Goal: Transaction & Acquisition: Purchase product/service

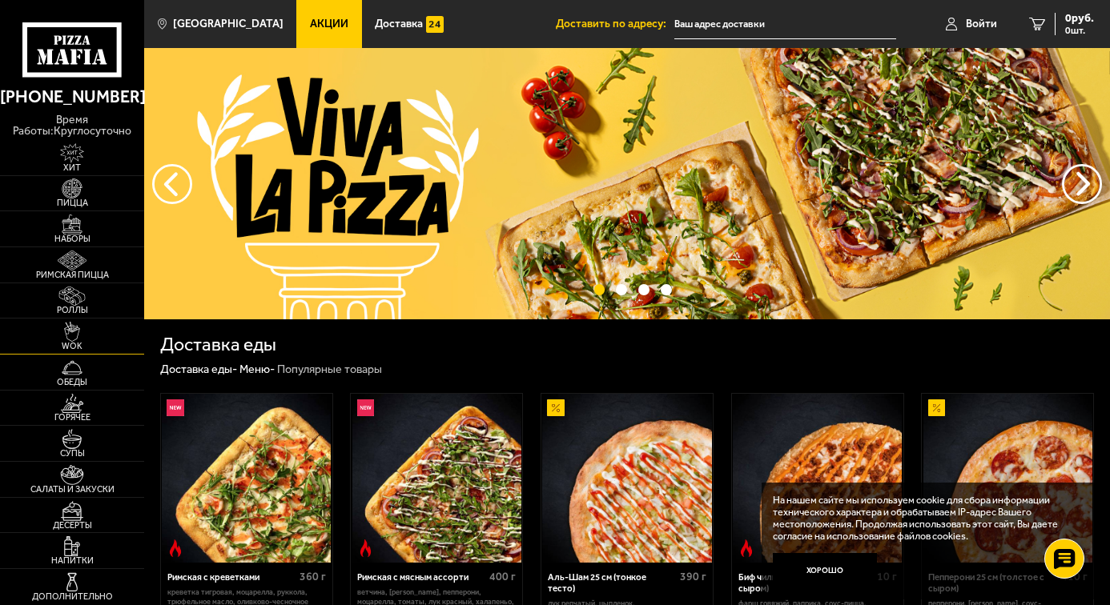
click at [73, 337] on img at bounding box center [72, 332] width 44 height 20
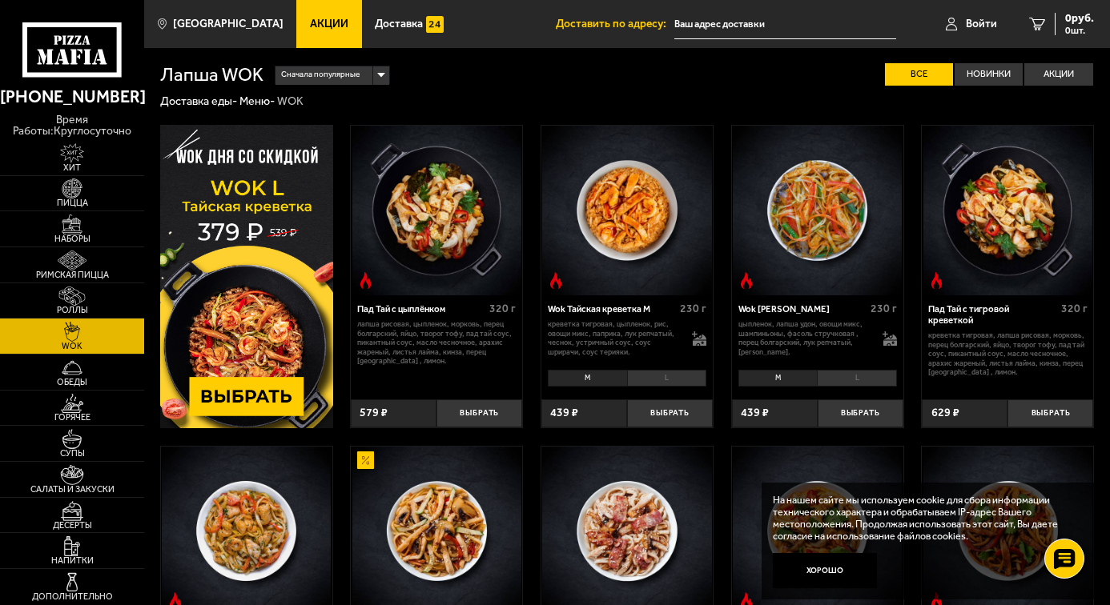
click at [646, 379] on li "L" at bounding box center [667, 378] width 80 height 17
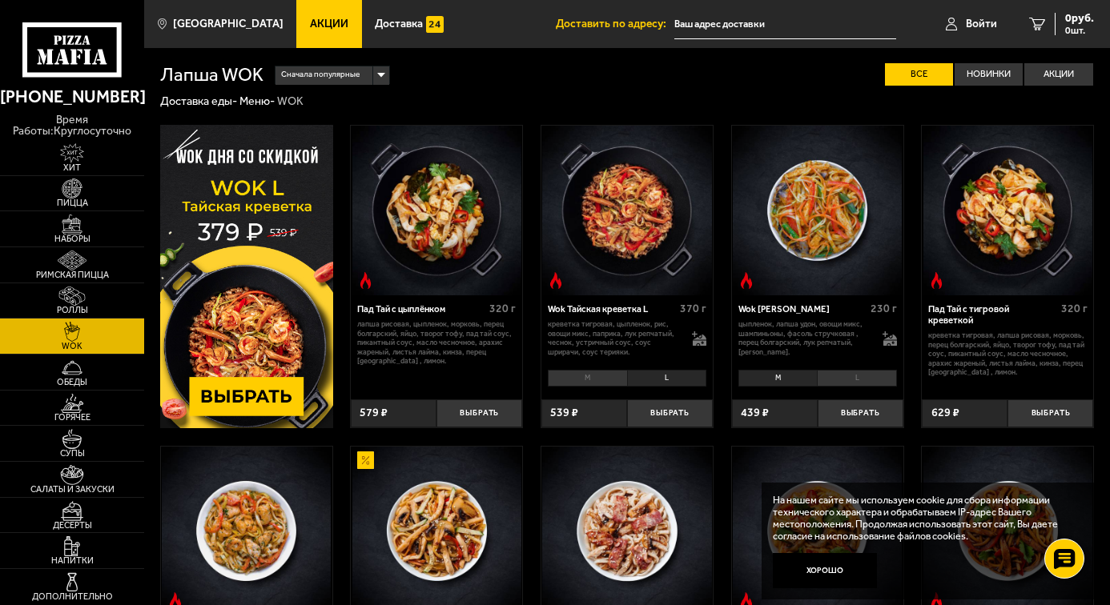
click at [576, 375] on li "M" at bounding box center [587, 378] width 79 height 17
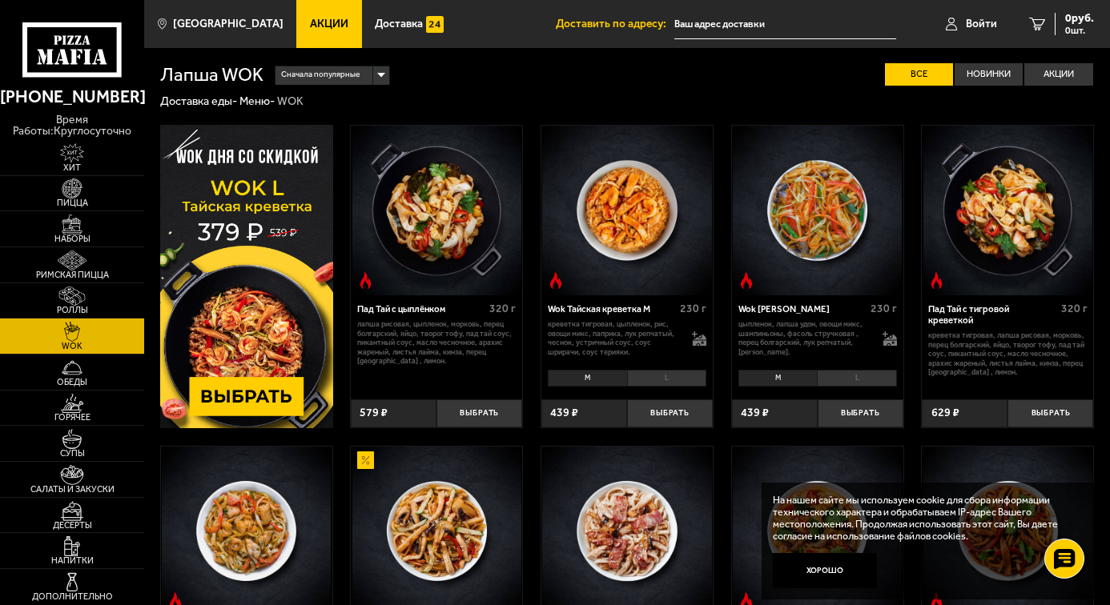
click at [640, 205] on img at bounding box center [627, 211] width 170 height 170
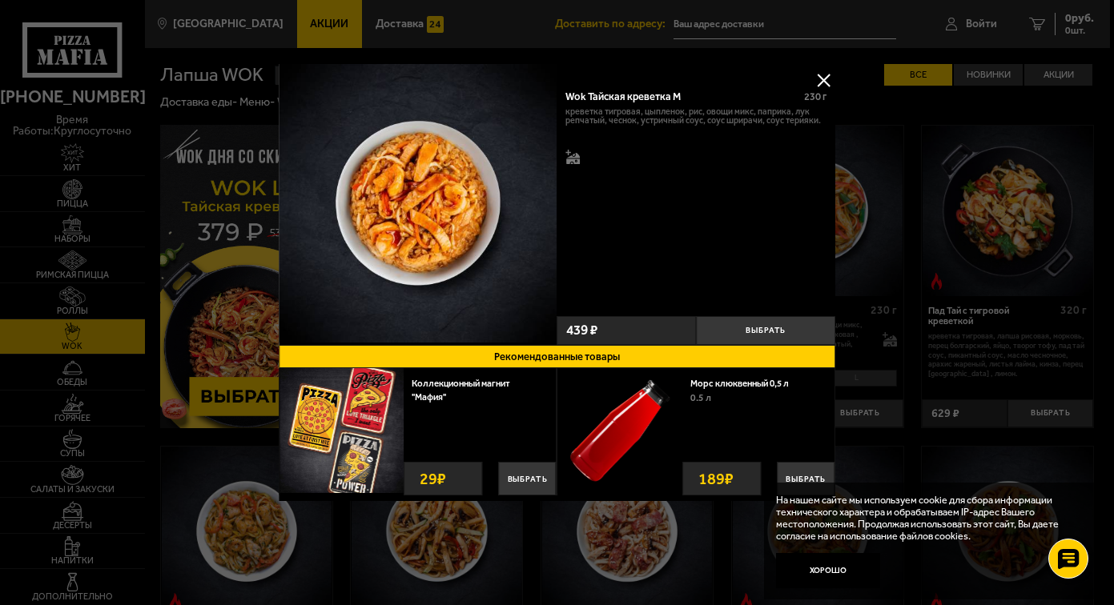
click at [408, 214] on img at bounding box center [418, 203] width 279 height 279
click at [822, 78] on button at bounding box center [823, 80] width 24 height 24
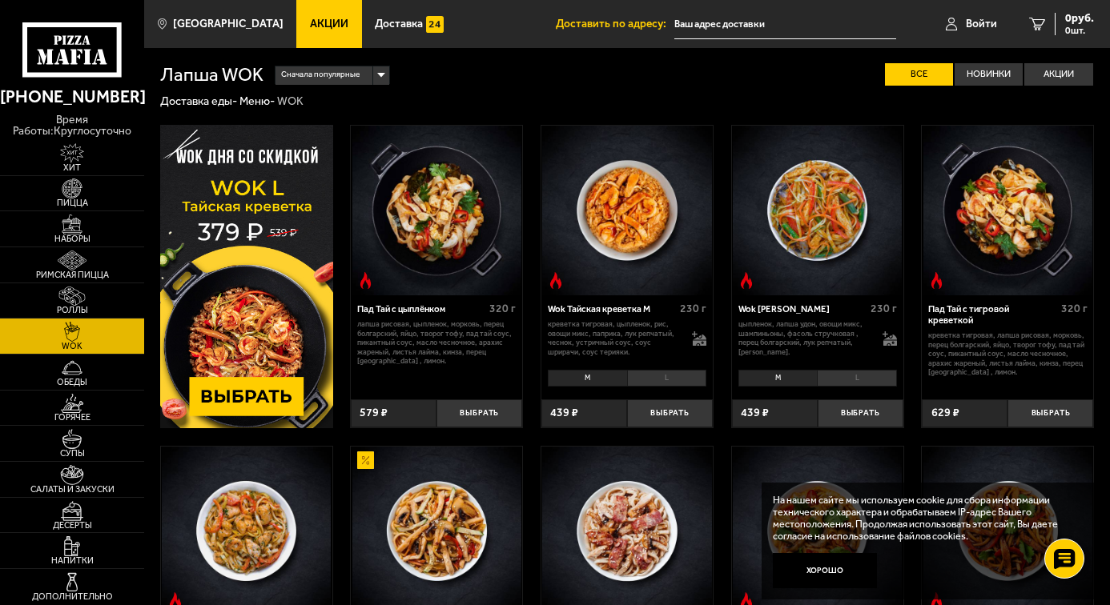
click at [679, 372] on li "L" at bounding box center [667, 378] width 80 height 17
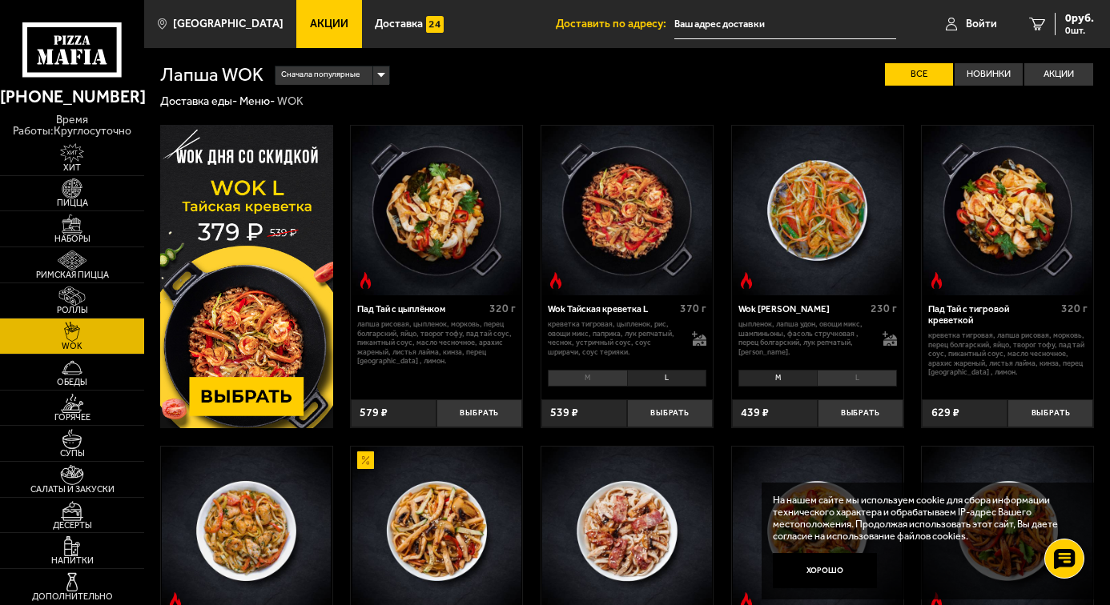
click at [585, 374] on li "M" at bounding box center [587, 378] width 79 height 17
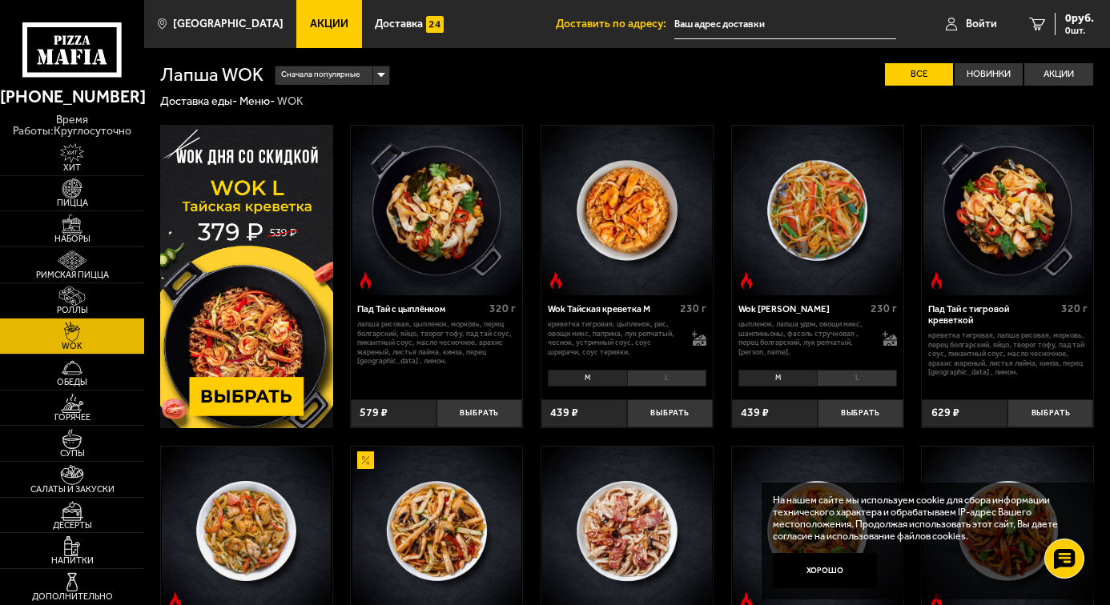
click at [657, 378] on li "L" at bounding box center [667, 378] width 80 height 17
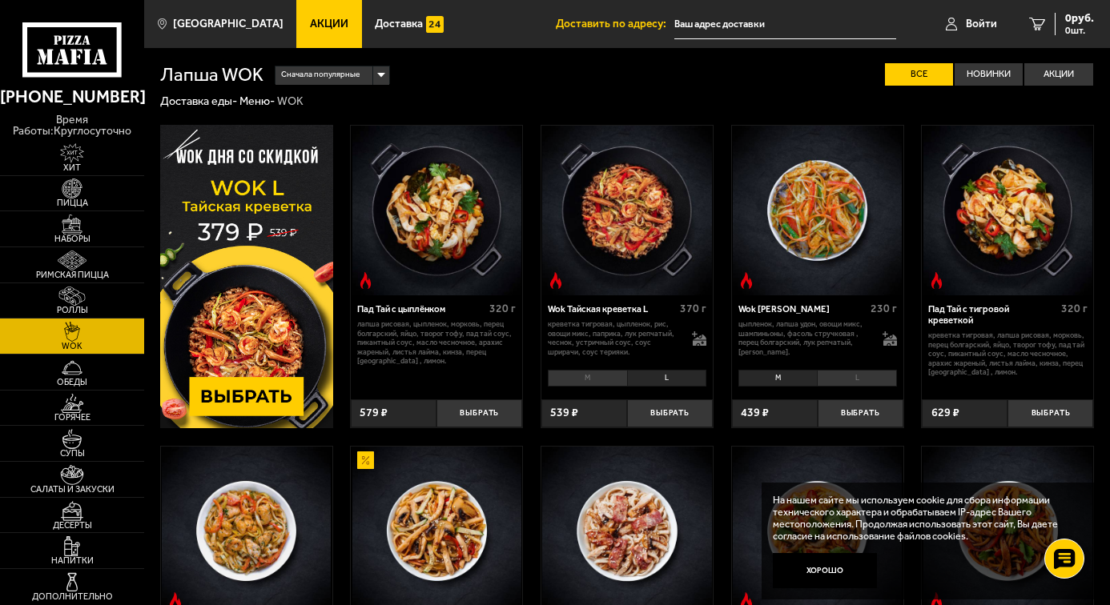
click at [580, 375] on li "M" at bounding box center [587, 378] width 79 height 17
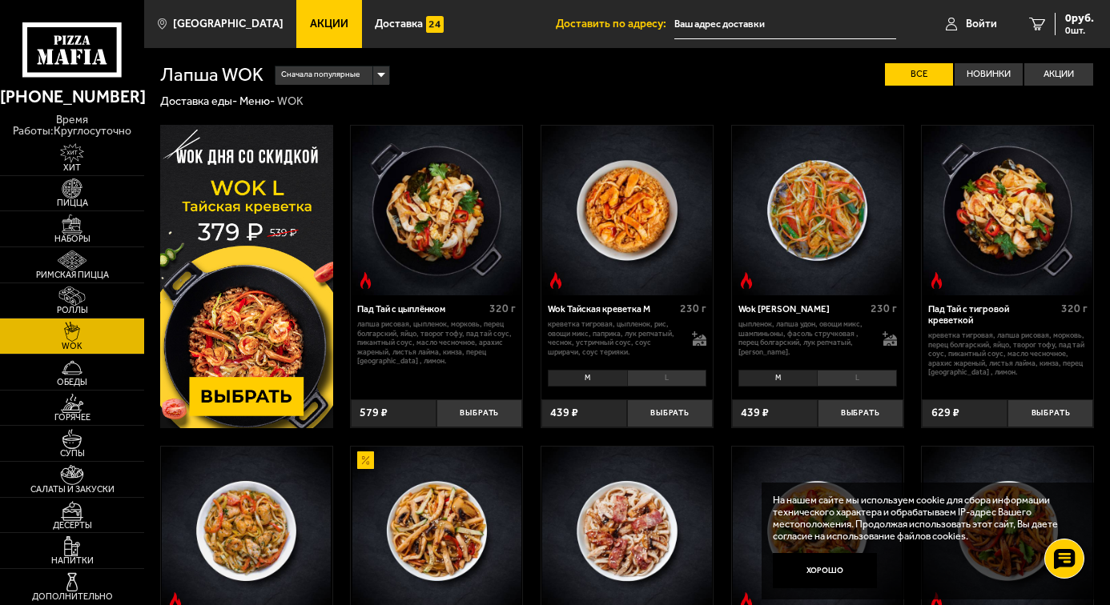
click at [677, 375] on li "L" at bounding box center [667, 378] width 80 height 17
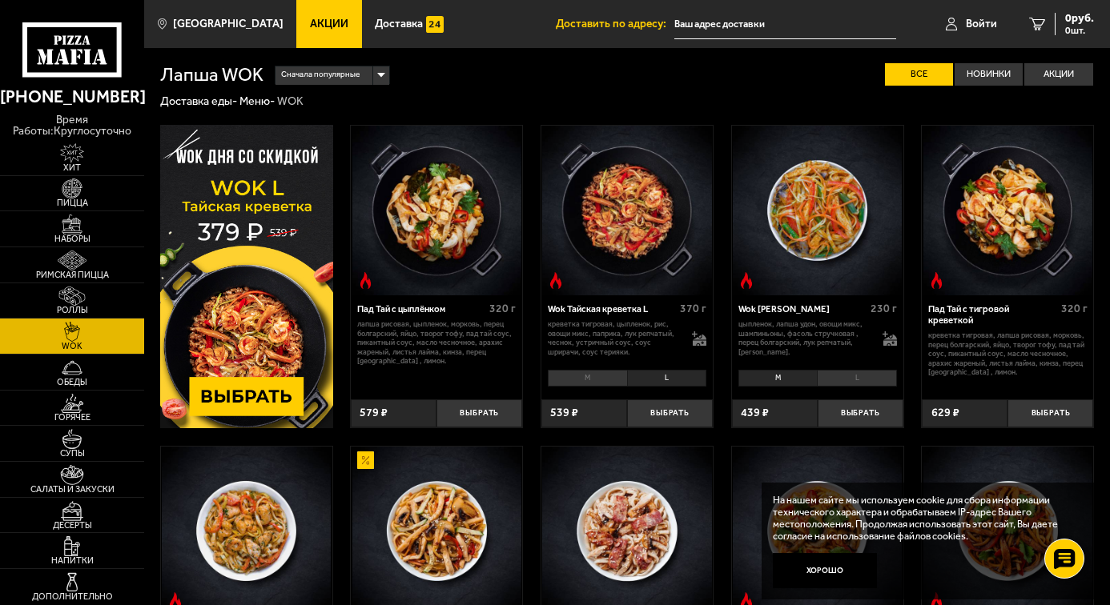
click at [567, 374] on li "M" at bounding box center [587, 378] width 79 height 17
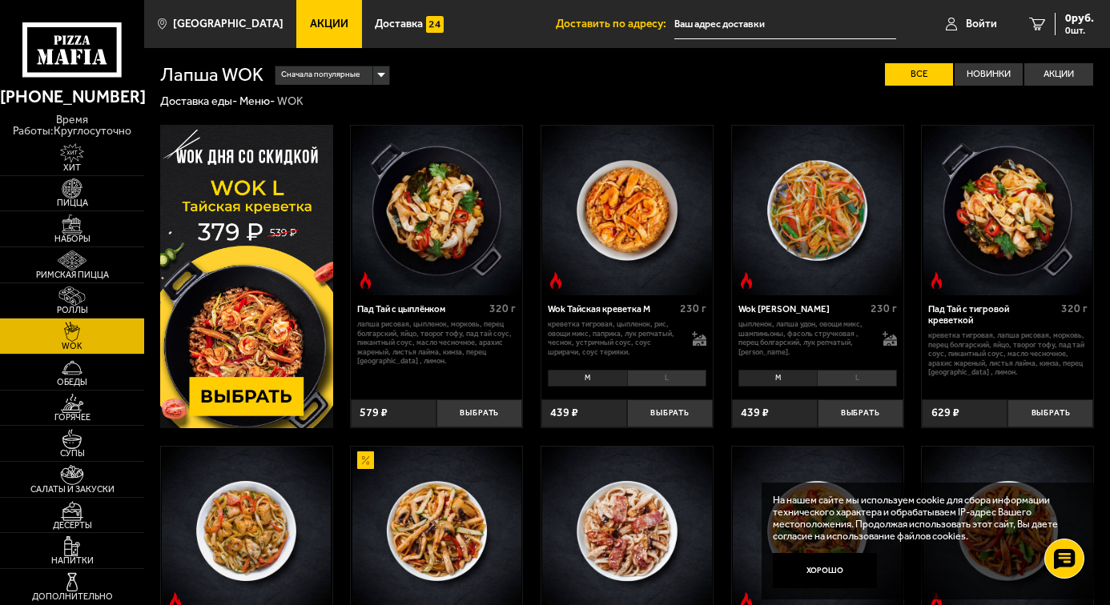
click at [659, 375] on li "L" at bounding box center [667, 378] width 80 height 17
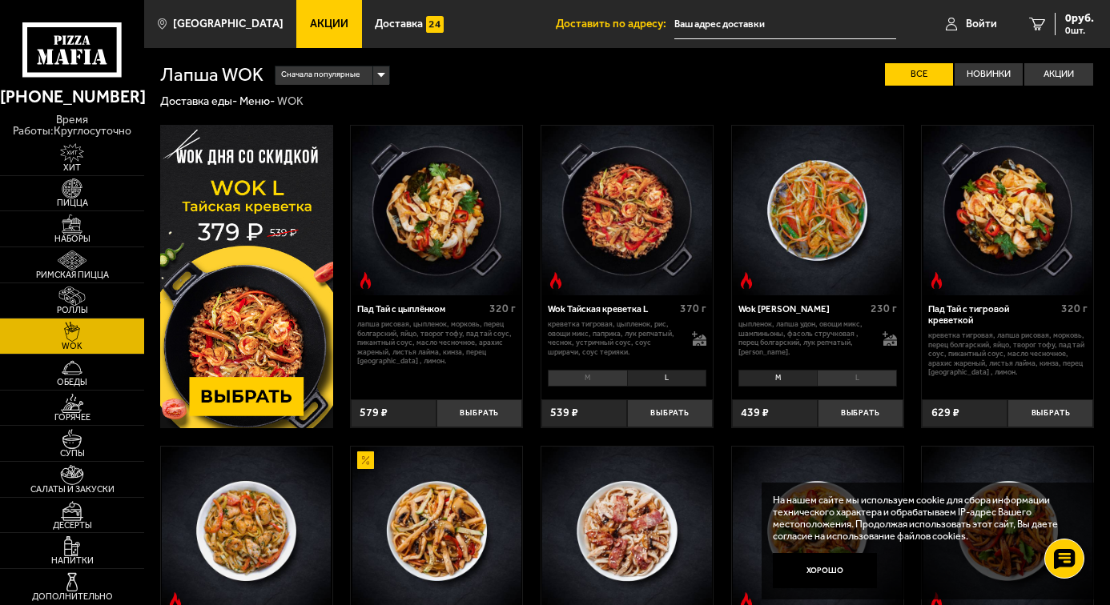
click at [588, 375] on li "M" at bounding box center [587, 378] width 79 height 17
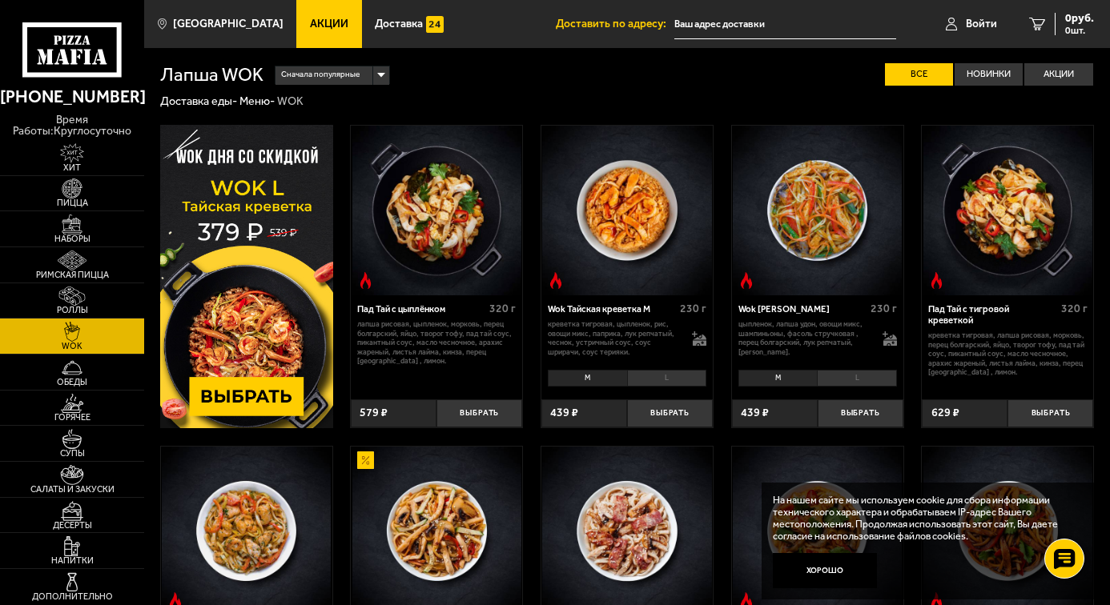
click at [669, 375] on li "L" at bounding box center [667, 378] width 80 height 17
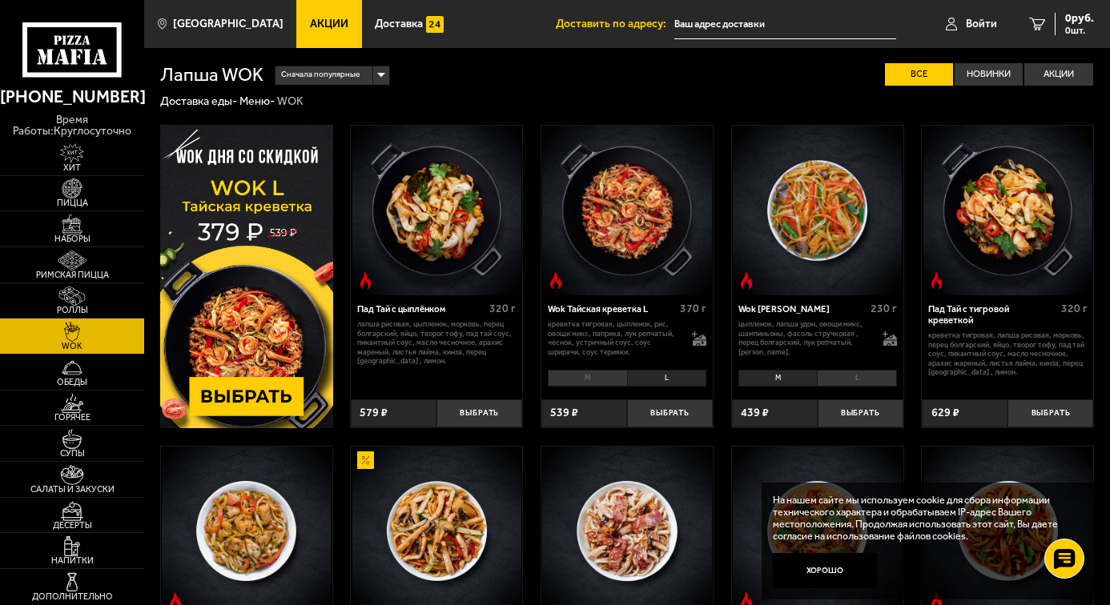
click at [579, 375] on li "M" at bounding box center [587, 378] width 79 height 17
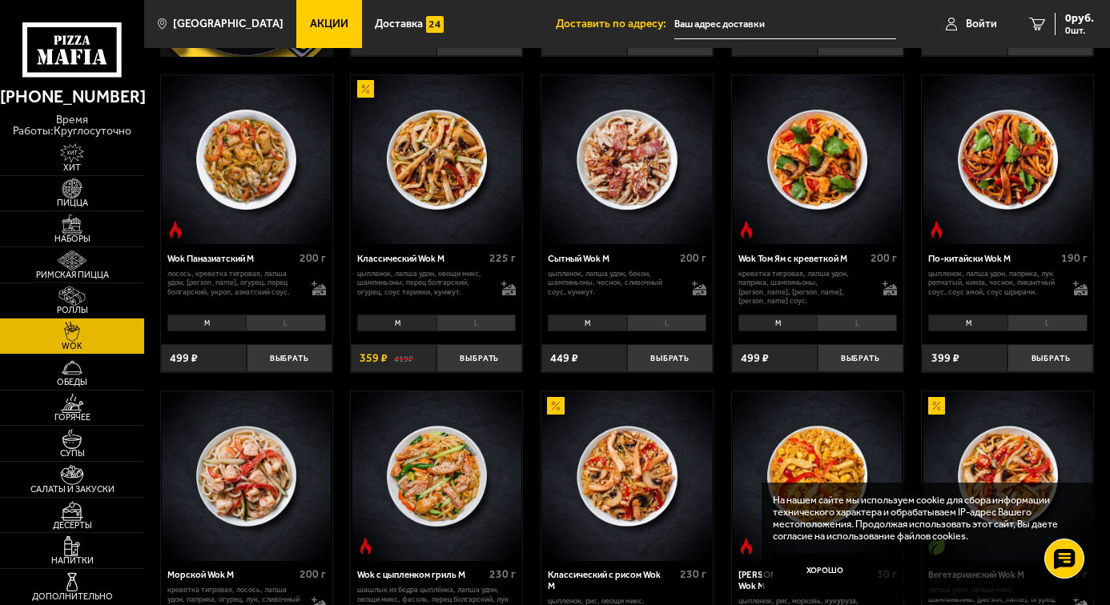
scroll to position [400, 0]
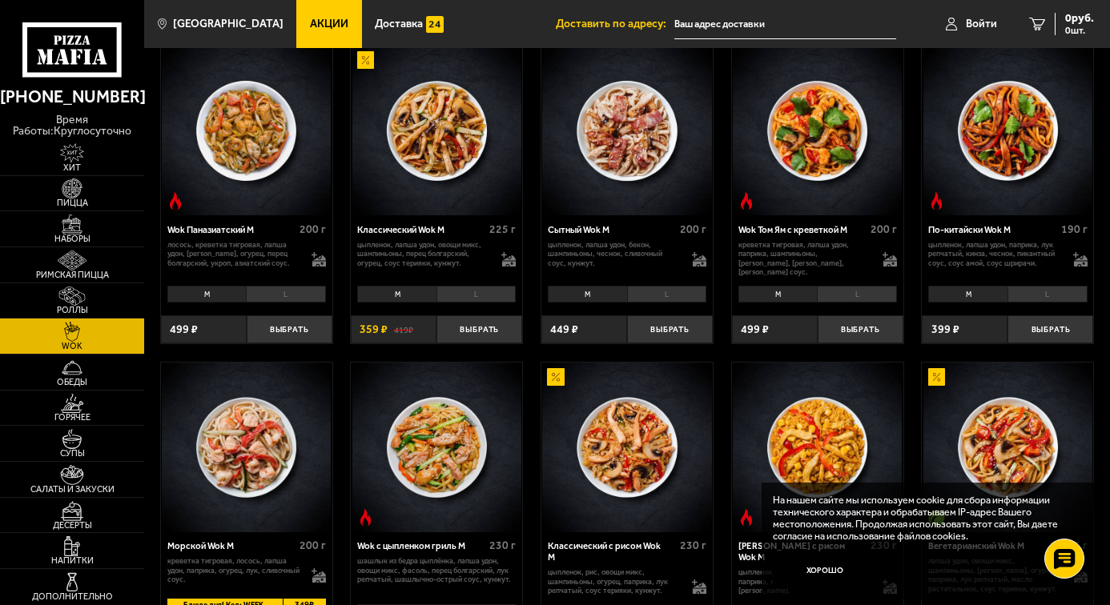
click at [783, 299] on li "M" at bounding box center [777, 294] width 79 height 17
click at [857, 296] on li "L" at bounding box center [857, 294] width 80 height 17
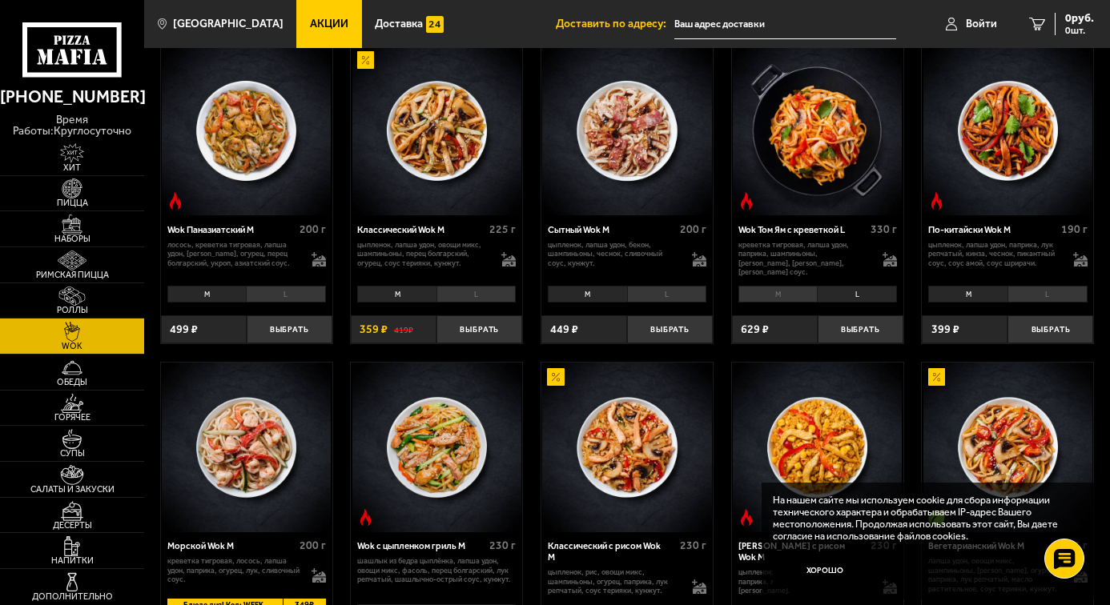
click at [793, 296] on li "M" at bounding box center [777, 294] width 79 height 17
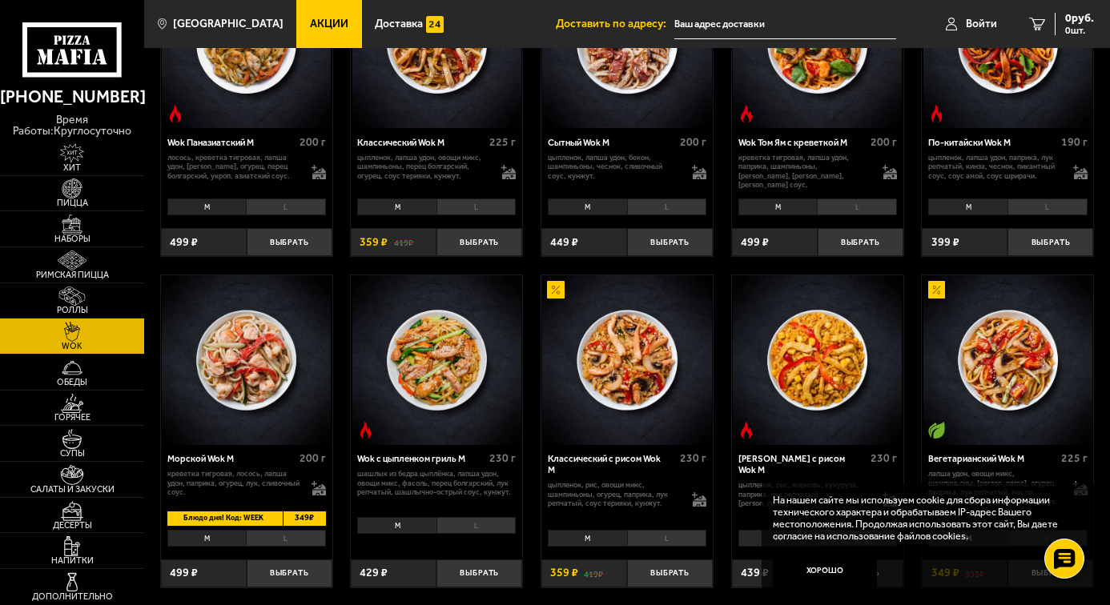
scroll to position [640, 0]
